Goal: Information Seeking & Learning: Learn about a topic

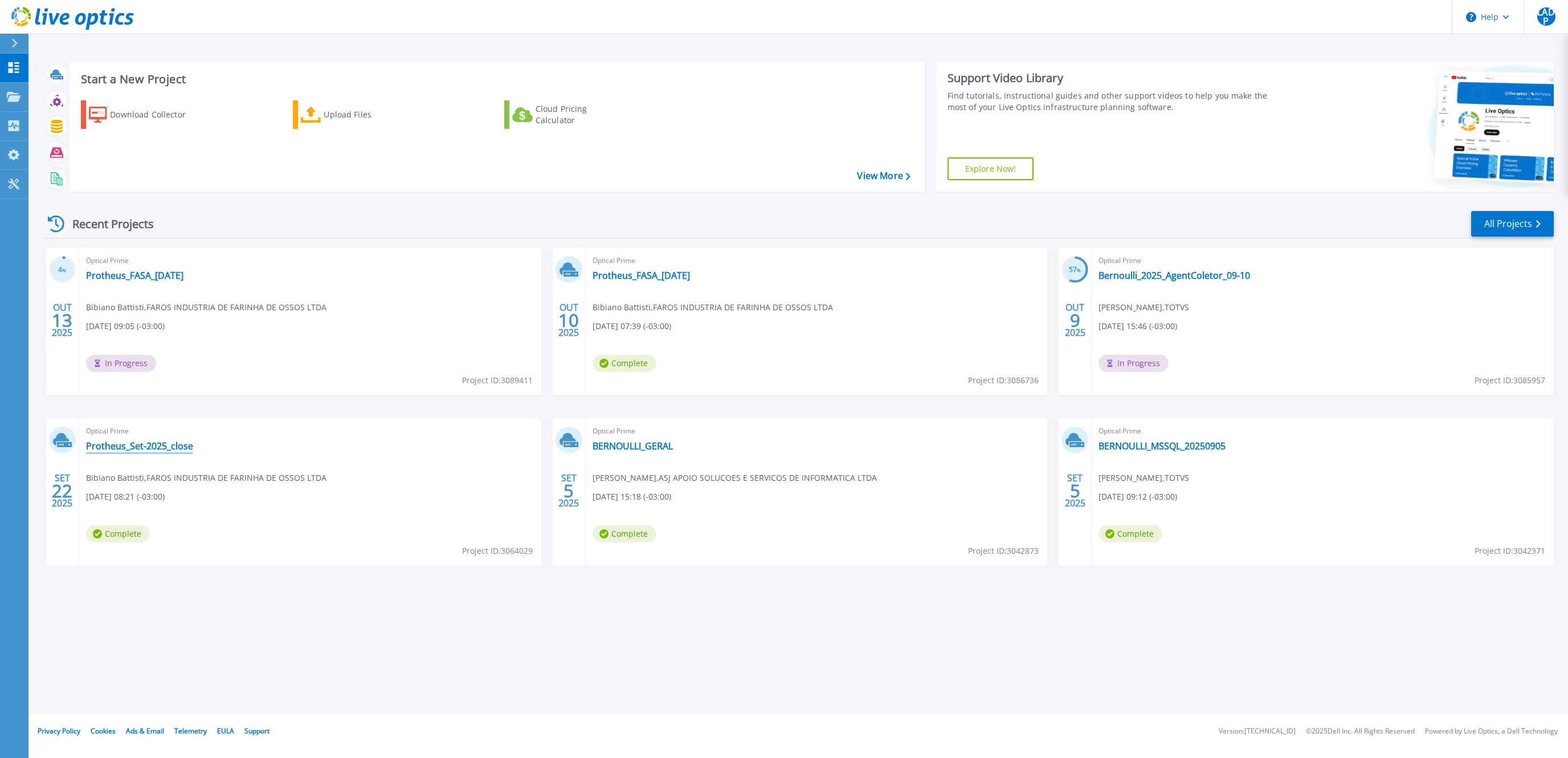
click at [170, 450] on link "Protheus_Set-2025_close" at bounding box center [140, 446] width 107 height 12
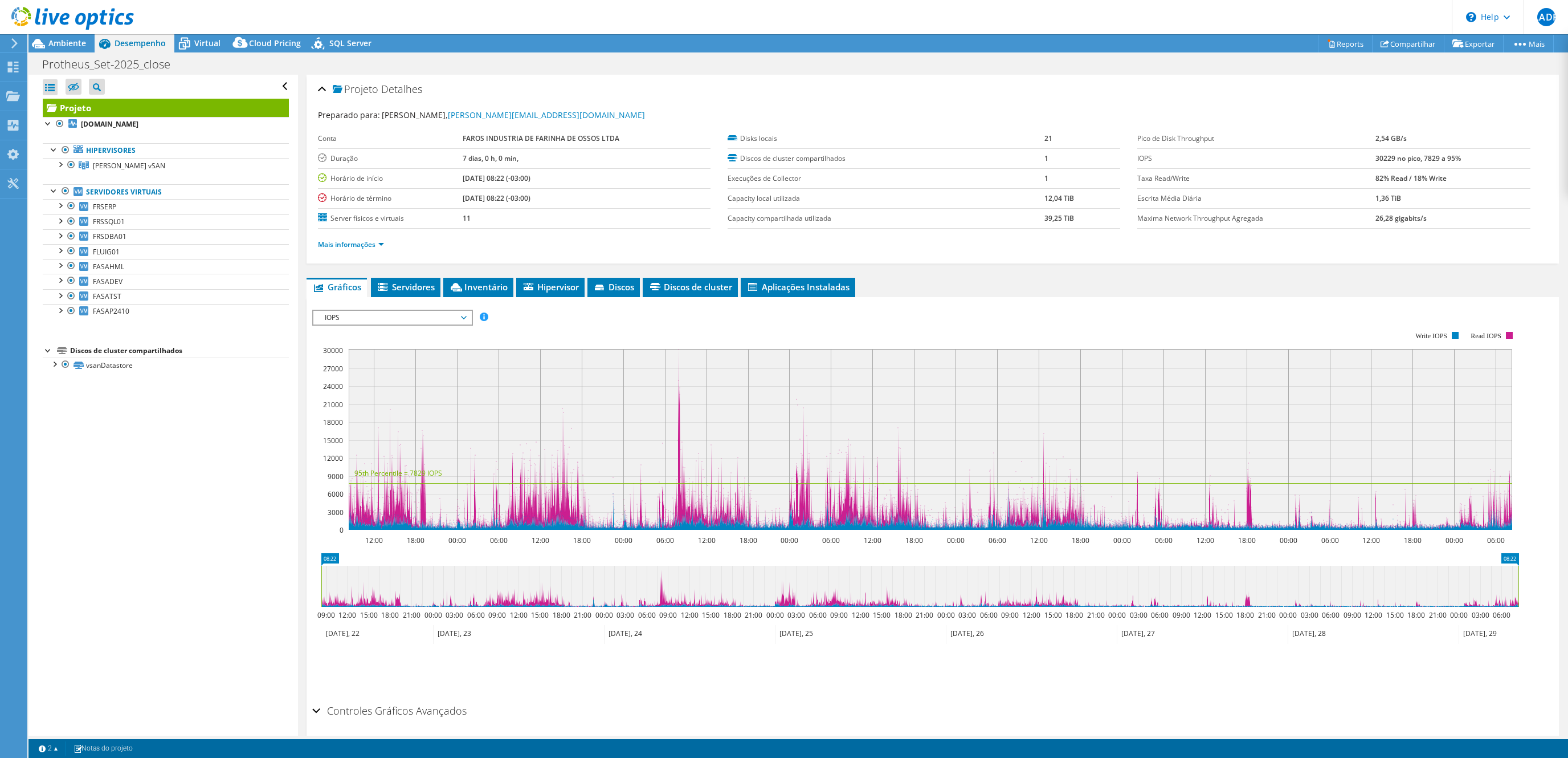
select select "SouthAmerica"
select select "BRL"
click at [108, 199] on link "Servidores virtuais" at bounding box center [166, 192] width 246 height 15
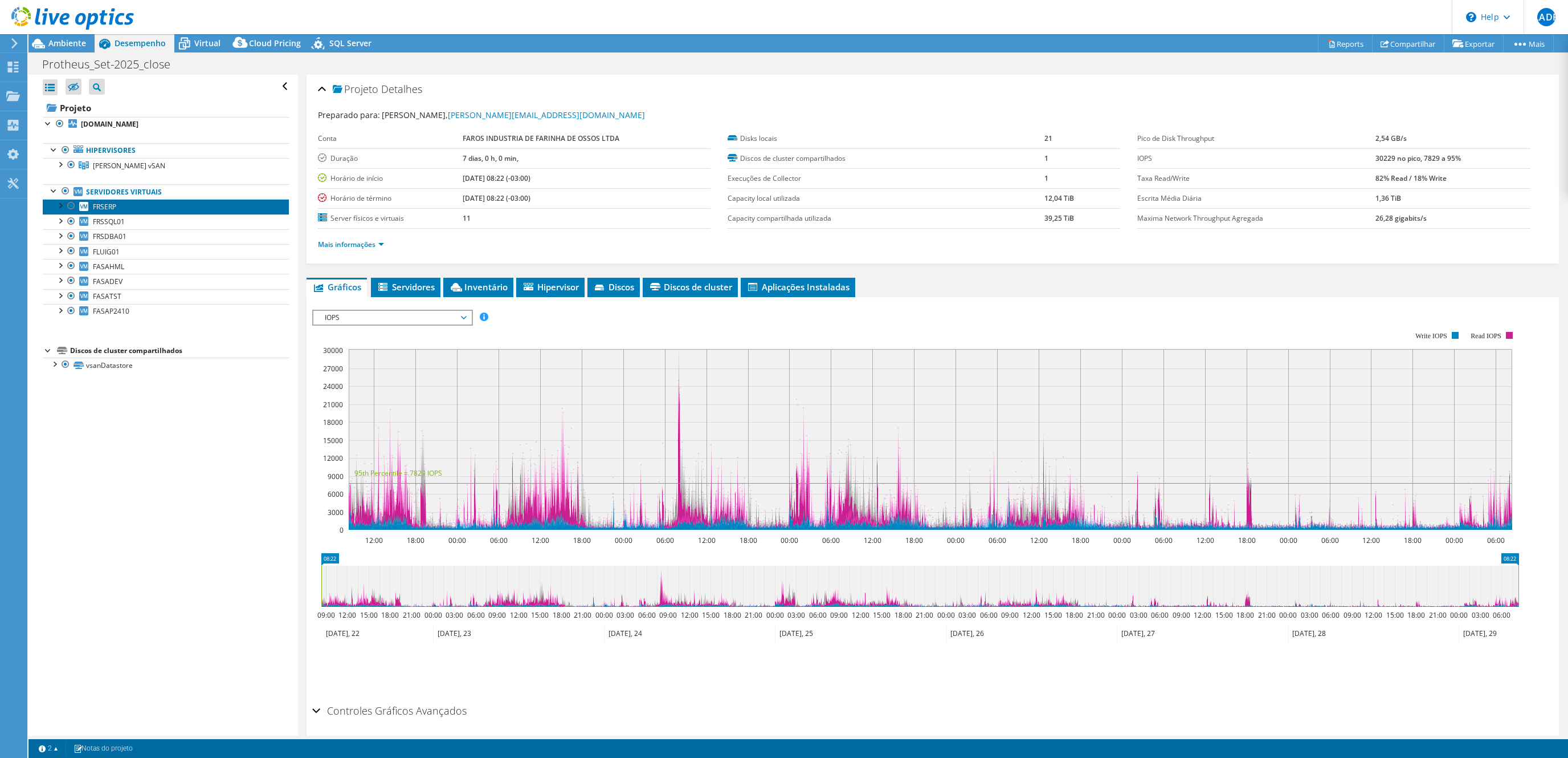
click at [121, 211] on link "FRSERP" at bounding box center [166, 206] width 246 height 15
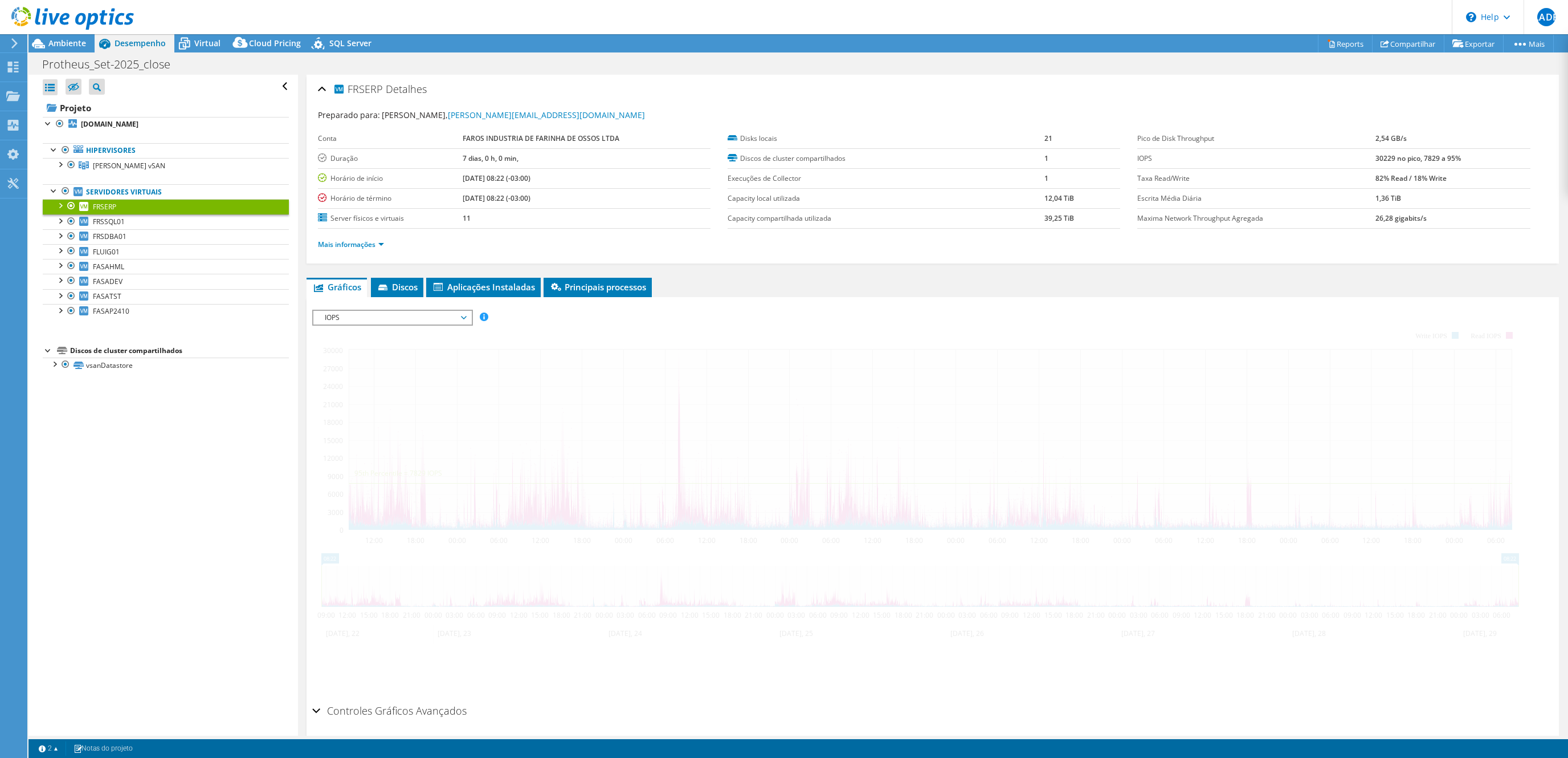
click at [409, 314] on span "IOPS" at bounding box center [392, 318] width 147 height 14
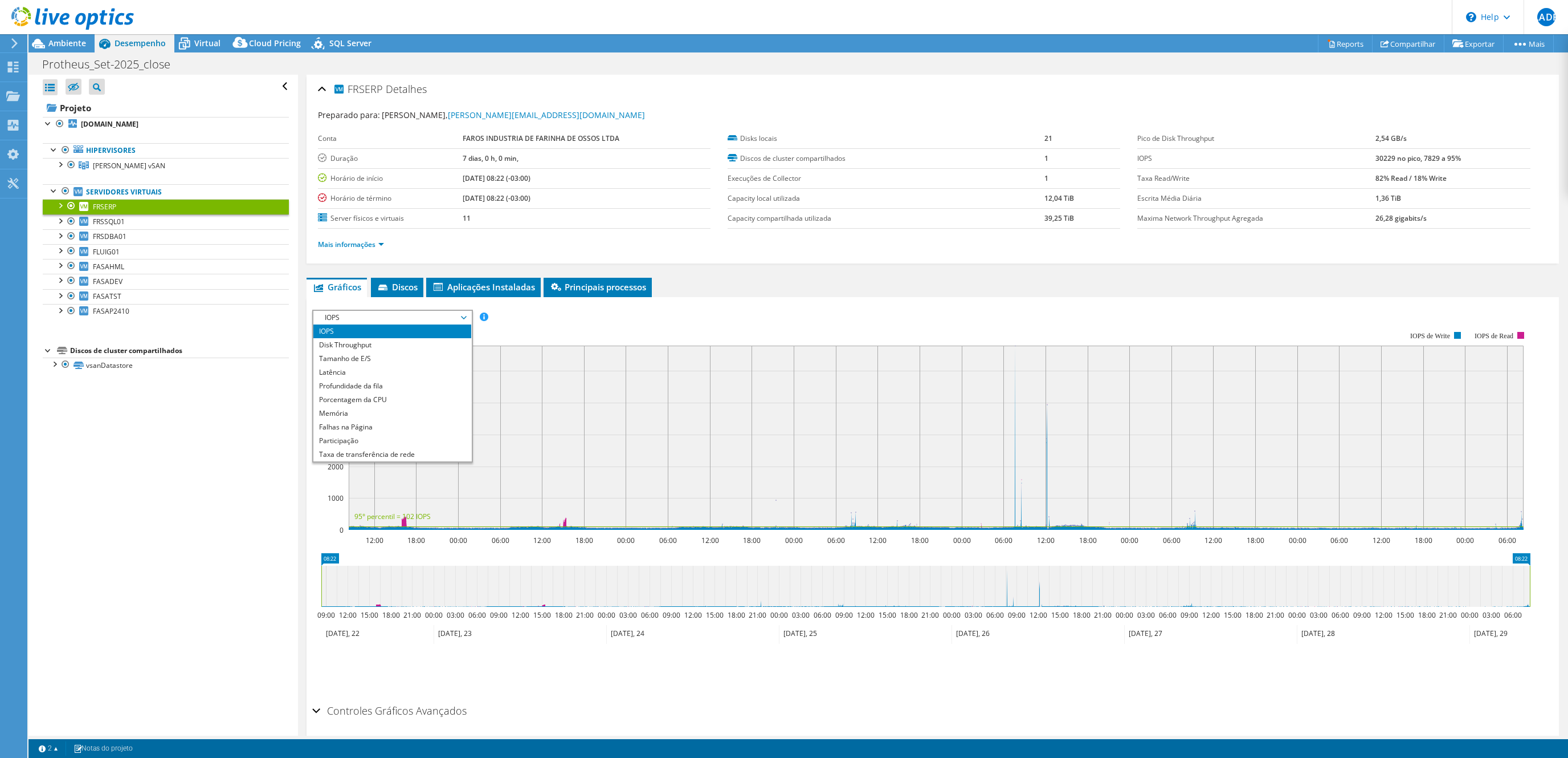
click at [409, 314] on span "IOPS" at bounding box center [392, 318] width 147 height 14
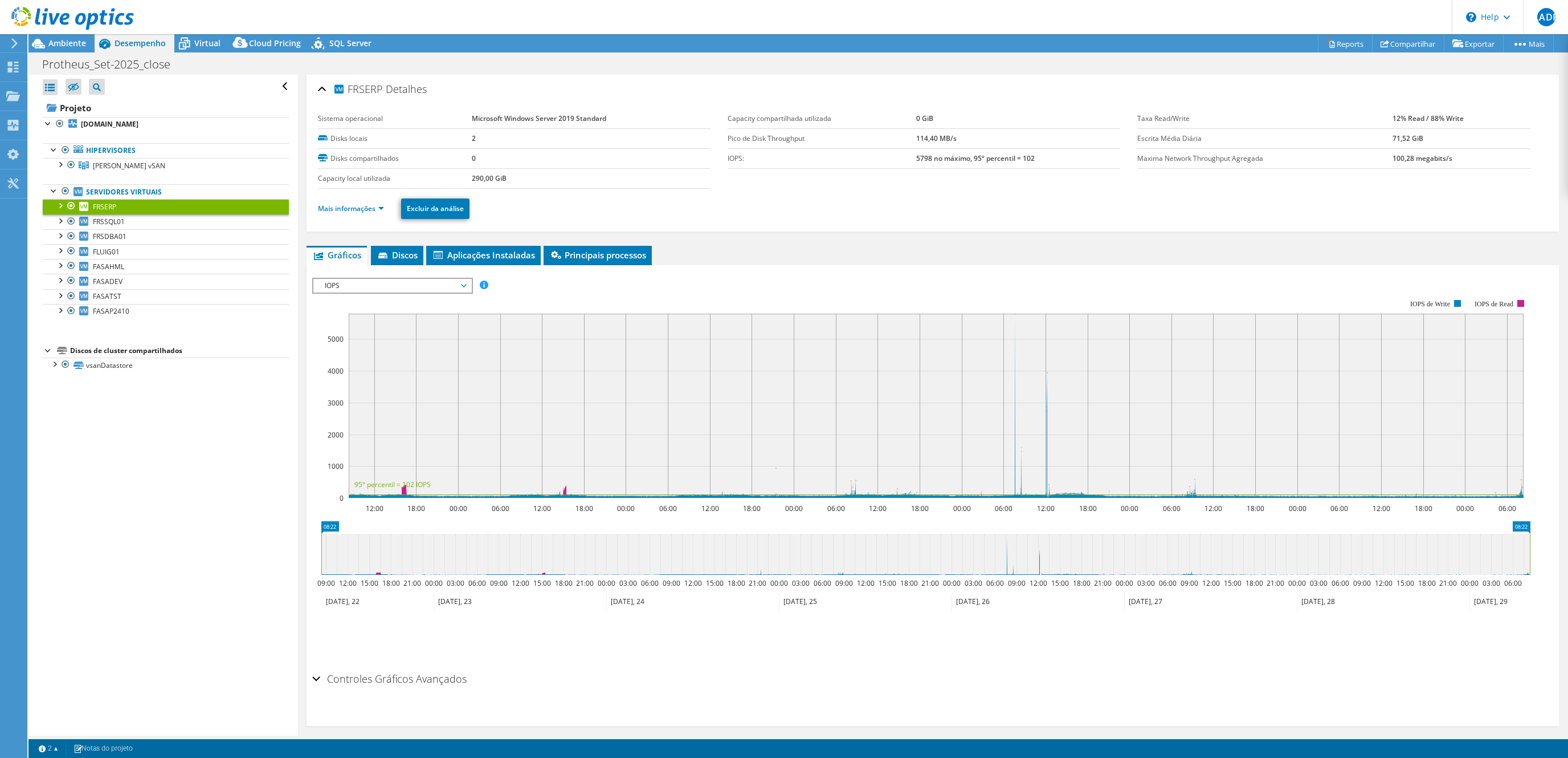
click at [371, 289] on span "IOPS" at bounding box center [392, 286] width 147 height 14
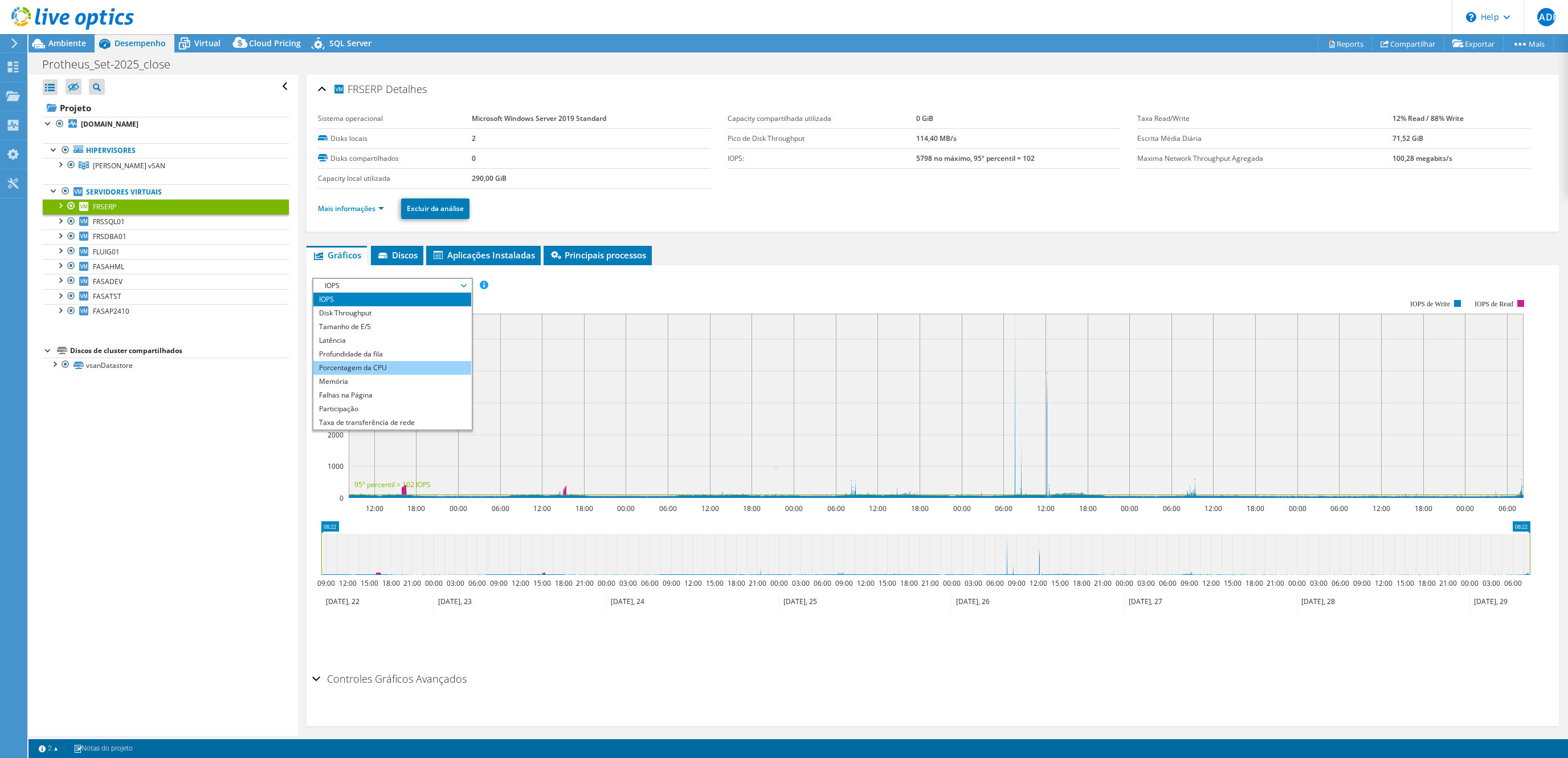
click at [377, 370] on li "Porcentagem da CPU" at bounding box center [392, 367] width 158 height 14
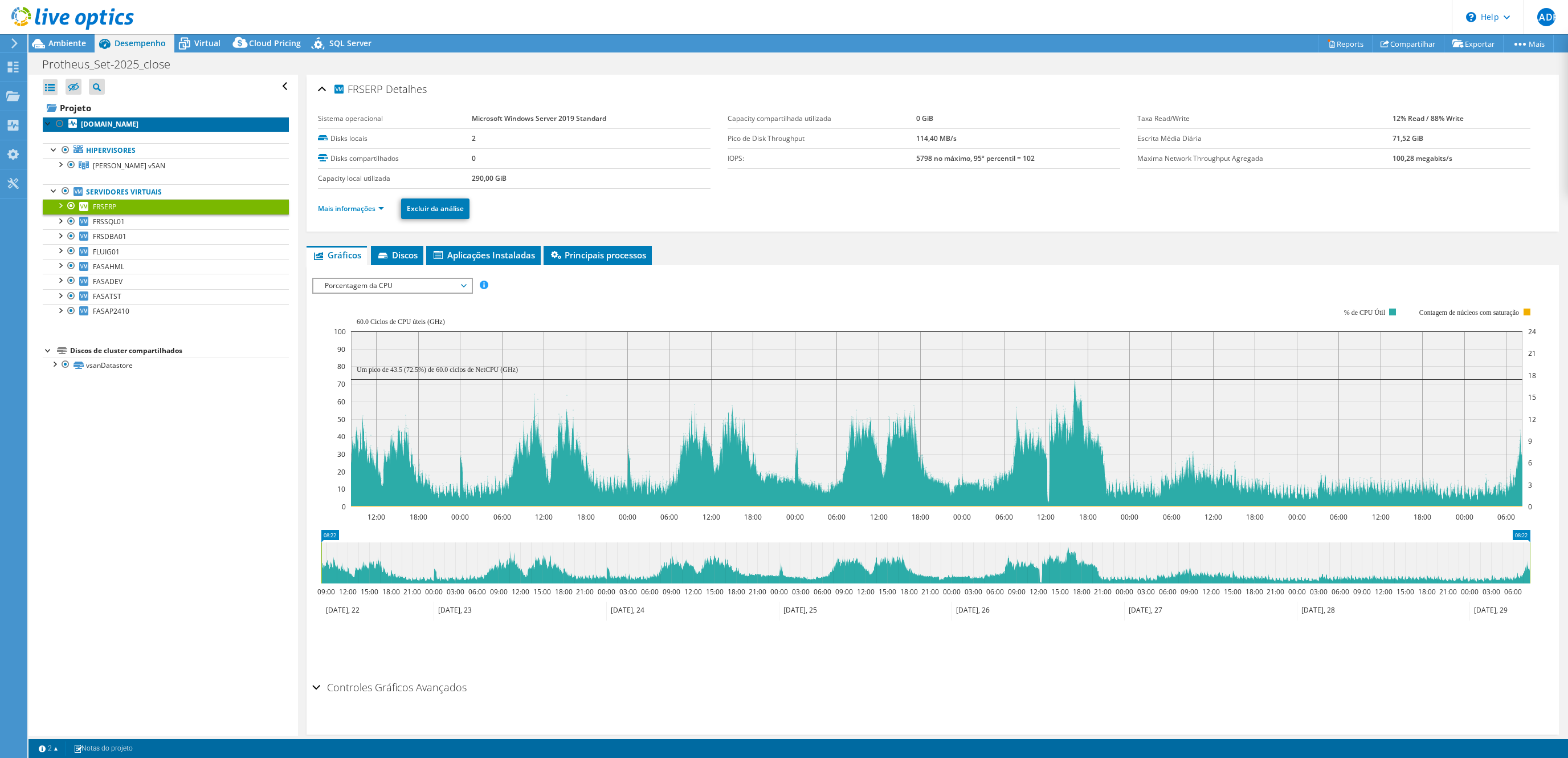
click at [96, 122] on b "[DOMAIN_NAME]" at bounding box center [109, 124] width 58 height 10
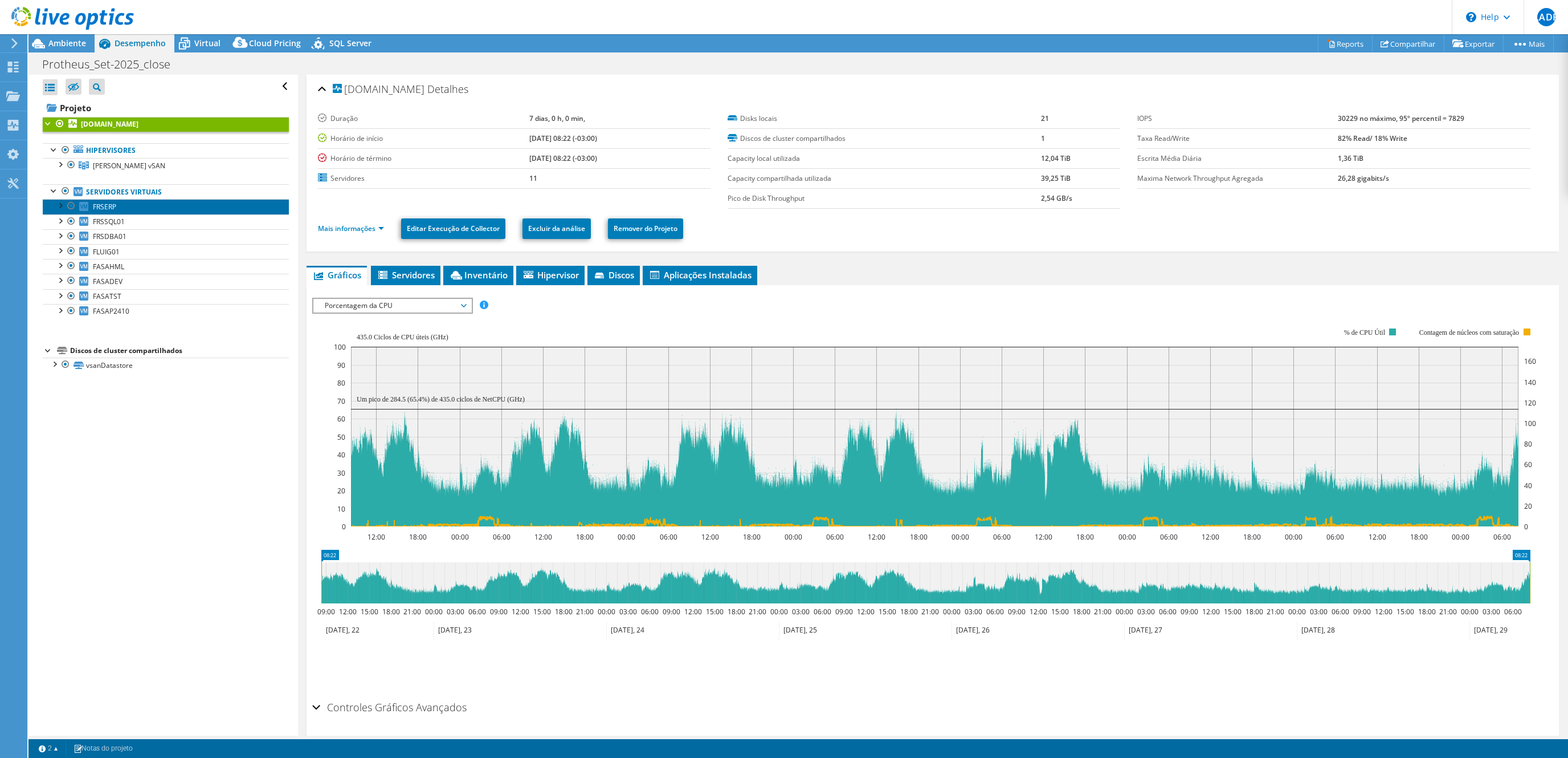
click at [115, 207] on span "FRSERP" at bounding box center [105, 206] width 23 height 10
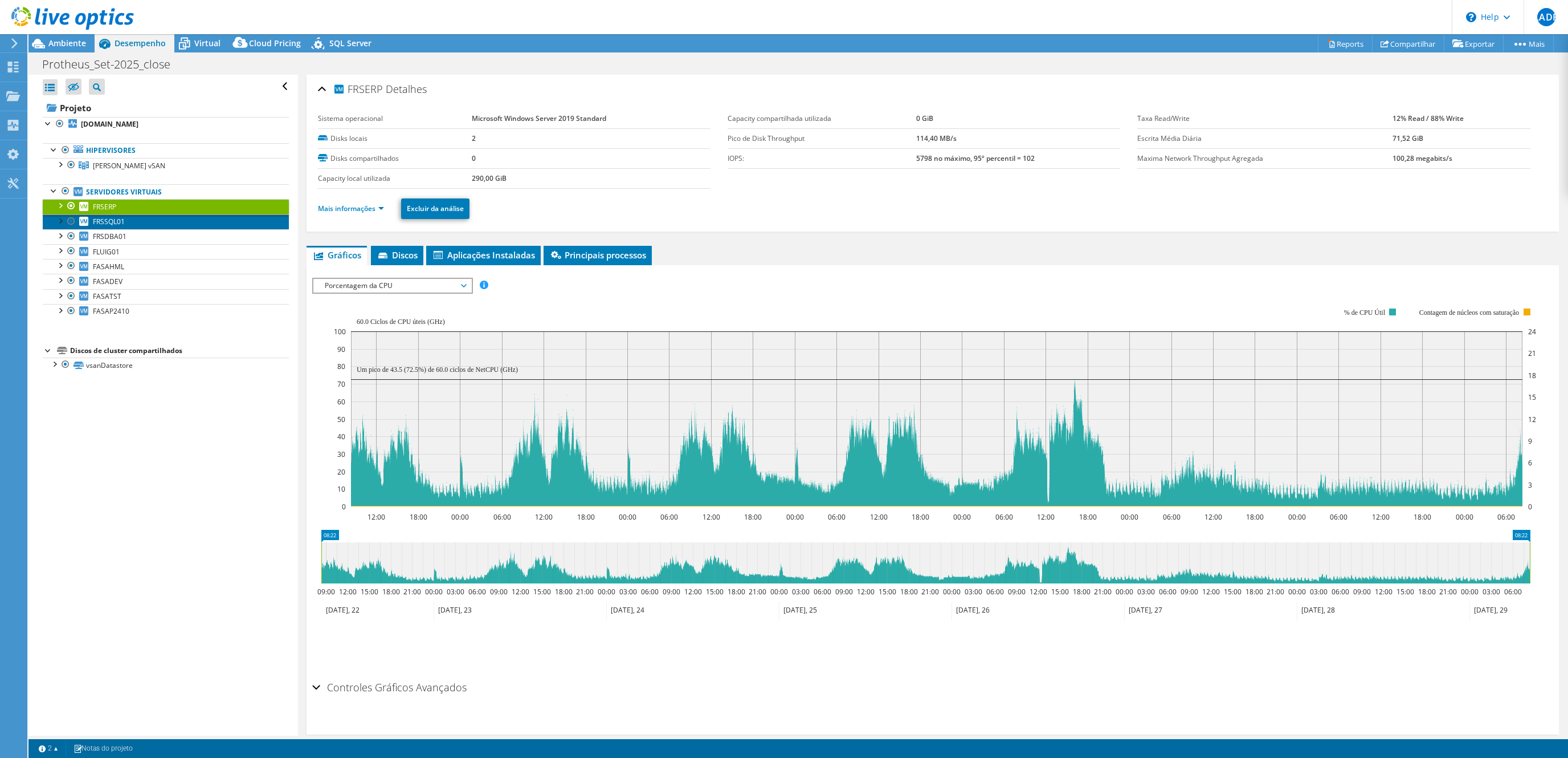
click at [120, 225] on span "FRSSQL01" at bounding box center [109, 221] width 32 height 10
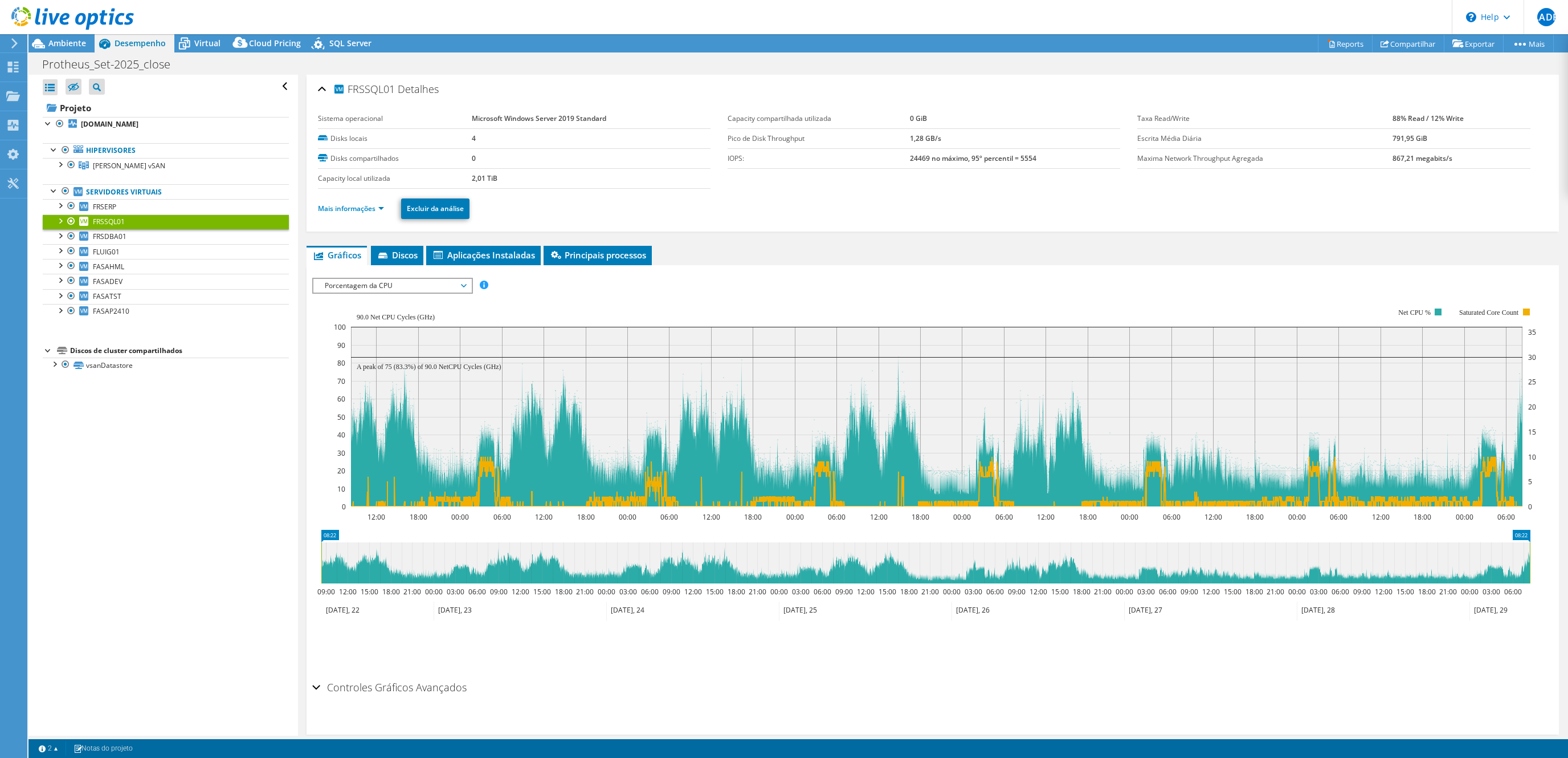
click at [55, 225] on div at bounding box center [60, 220] width 12 height 12
click at [111, 221] on span "FRSSQL01" at bounding box center [109, 221] width 32 height 10
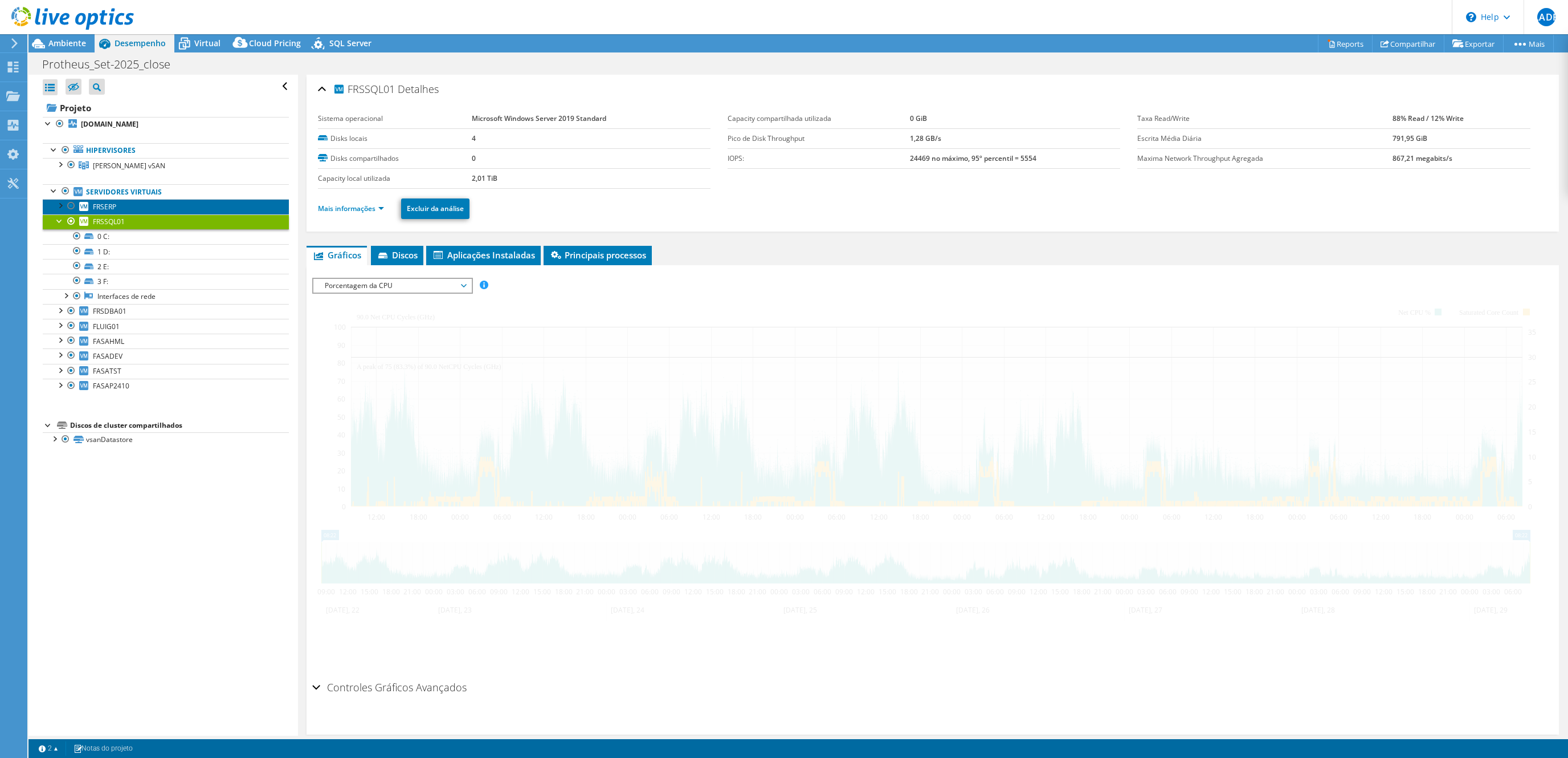
click at [111, 208] on span "FRSERP" at bounding box center [105, 206] width 23 height 10
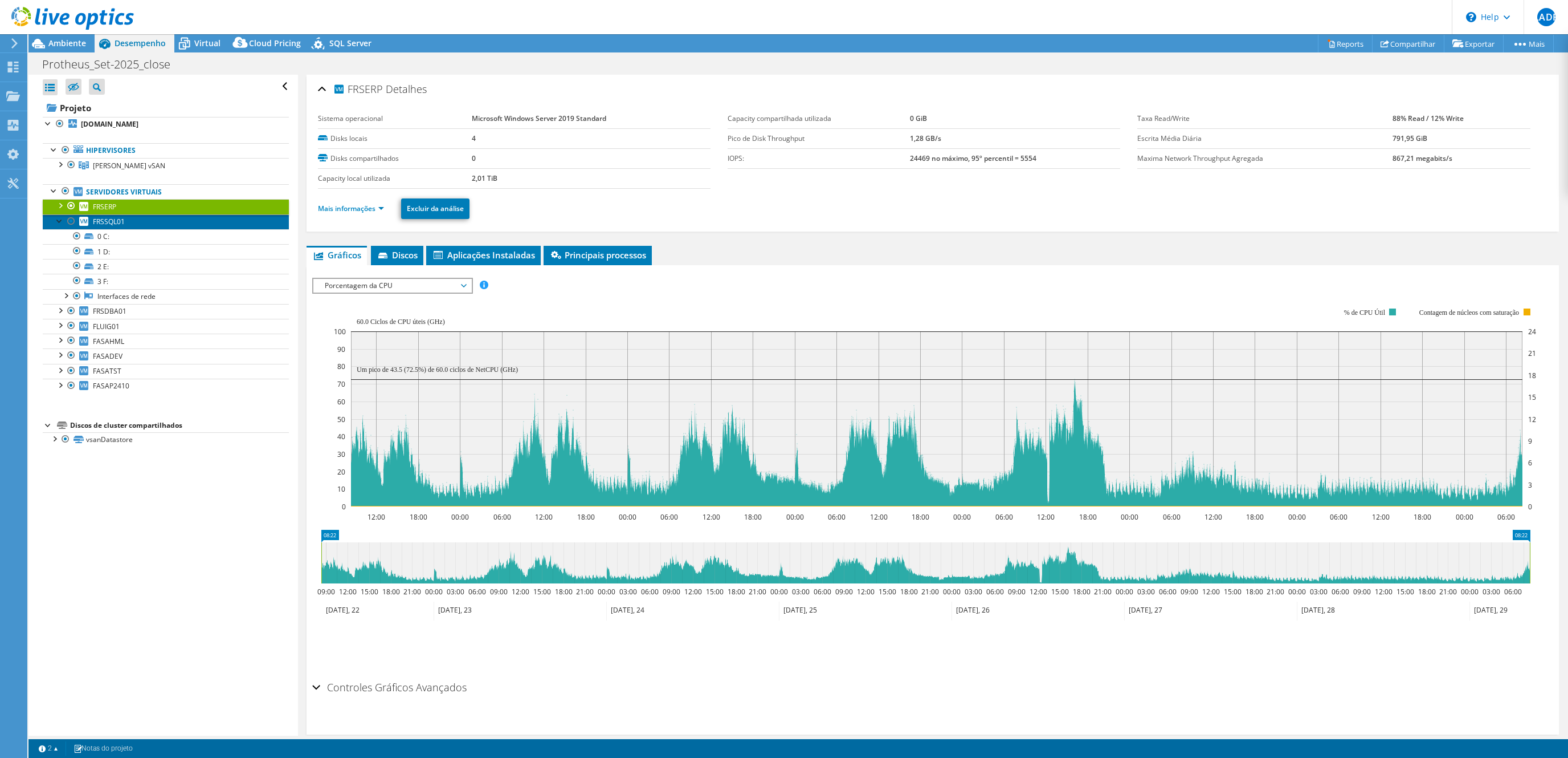
click at [112, 226] on span "FRSSQL01" at bounding box center [109, 221] width 32 height 10
